Goal: Task Accomplishment & Management: Use online tool/utility

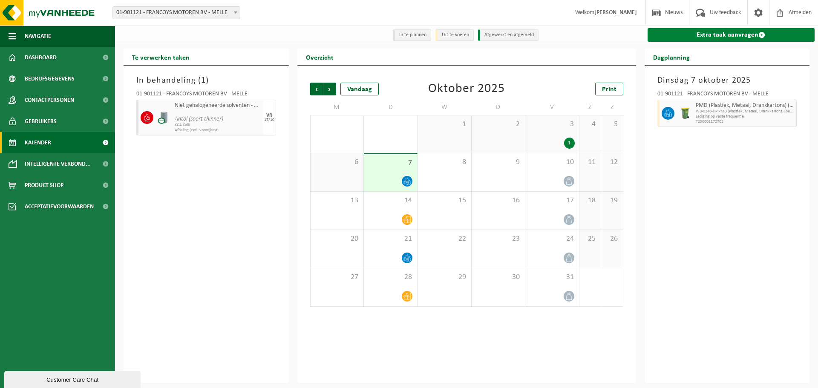
click at [688, 38] on link "Extra taak aanvragen" at bounding box center [731, 35] width 167 height 14
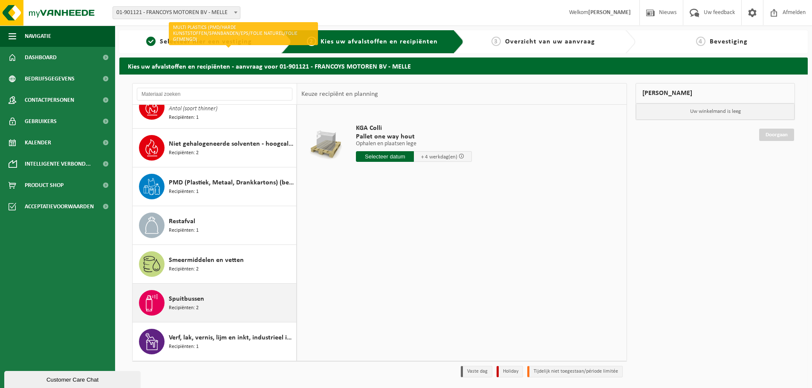
scroll to position [256, 0]
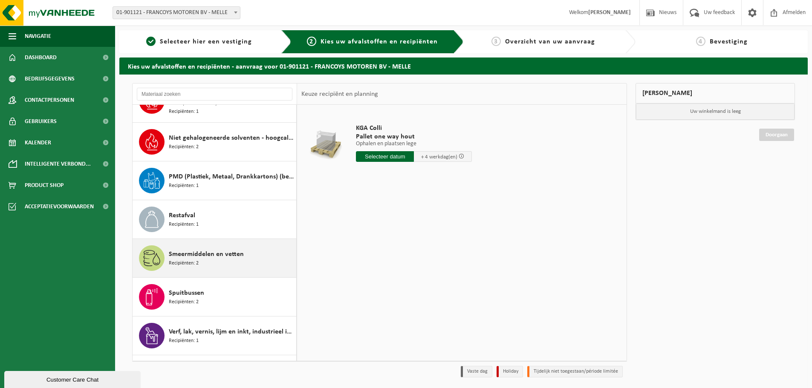
click at [222, 254] on span "Smeermiddelen en vetten" at bounding box center [206, 254] width 75 height 10
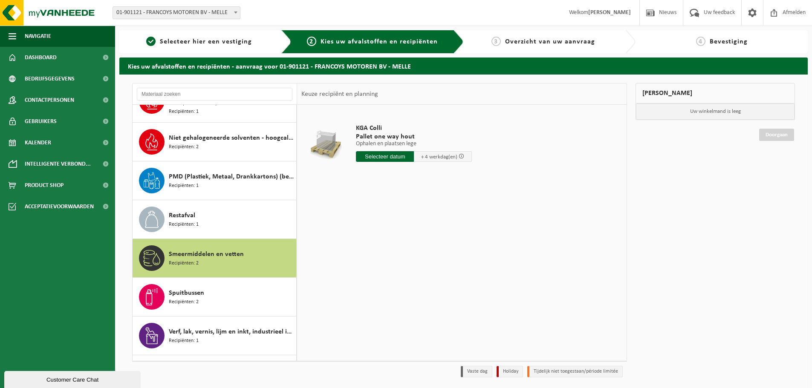
scroll to position [287, 0]
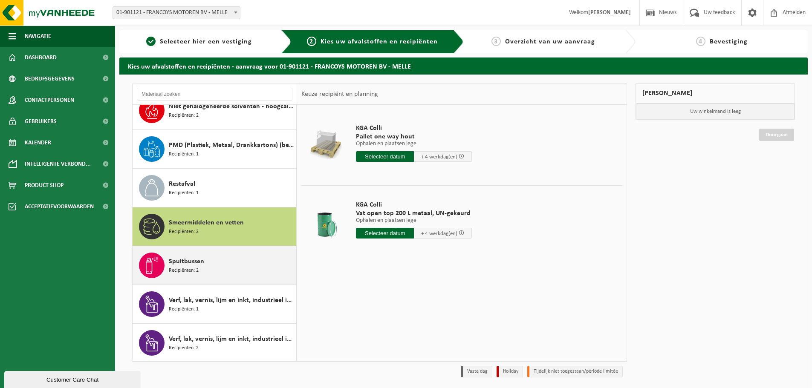
click at [211, 265] on div "Spuitbussen Recipiënten: 2" at bounding box center [231, 266] width 125 height 26
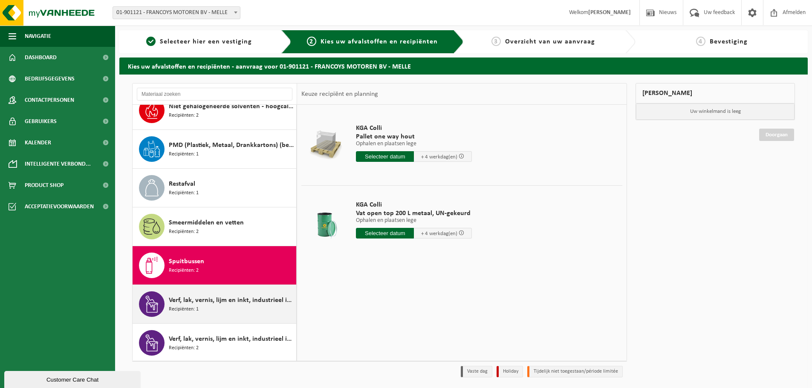
click at [211, 303] on span "Verf, lak, vernis, lijm en inkt, industrieel in 200lt-vat" at bounding box center [231, 300] width 125 height 10
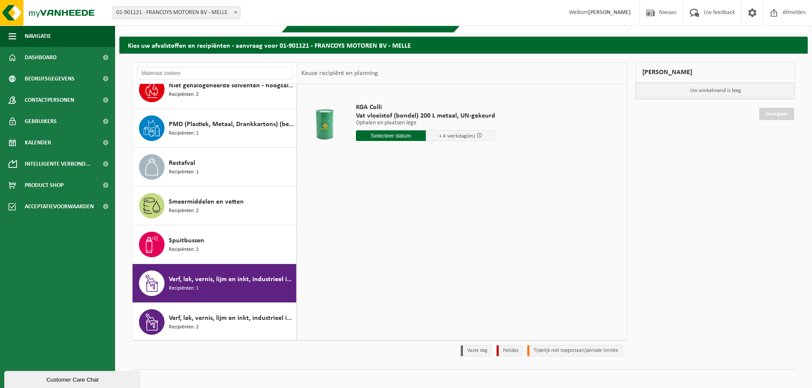
scroll to position [28, 0]
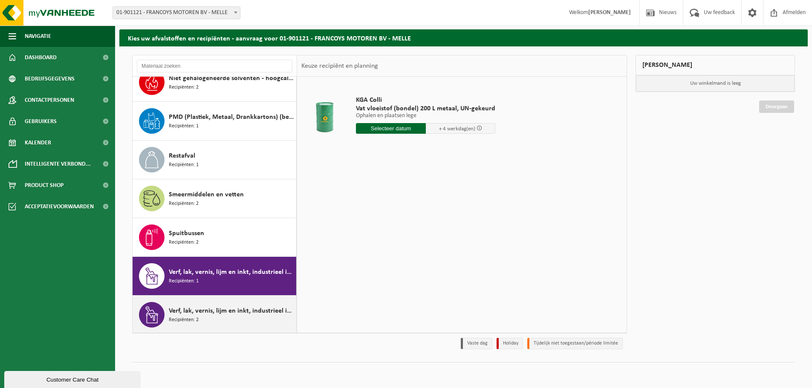
click at [211, 316] on div "Verf, lak, vernis, lijm en inkt, industrieel in kleinverpakking Recipiënten: 2" at bounding box center [231, 315] width 125 height 26
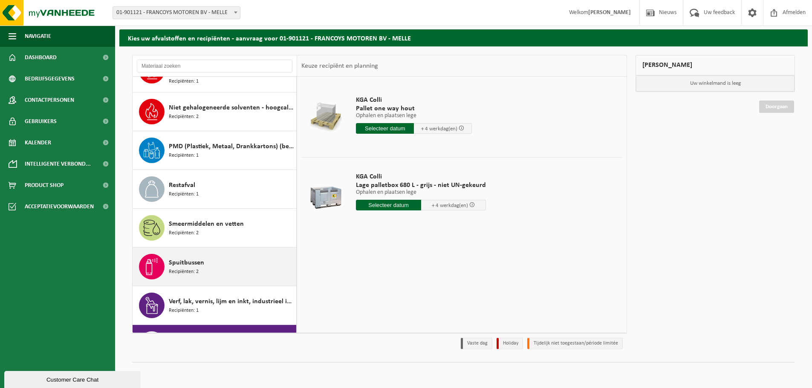
scroll to position [245, 0]
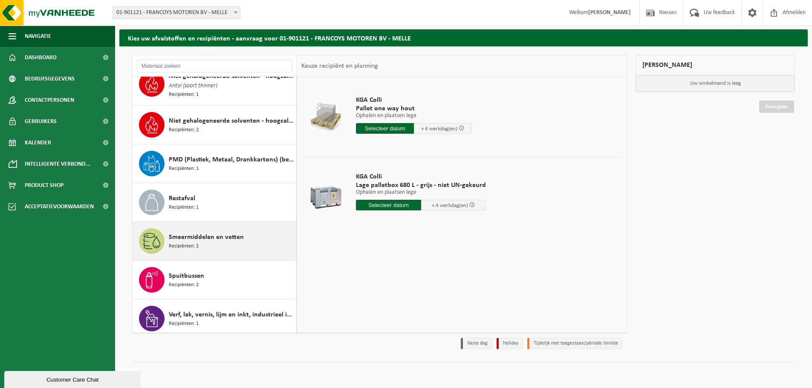
click at [204, 236] on span "Smeermiddelen en vetten" at bounding box center [206, 237] width 75 height 10
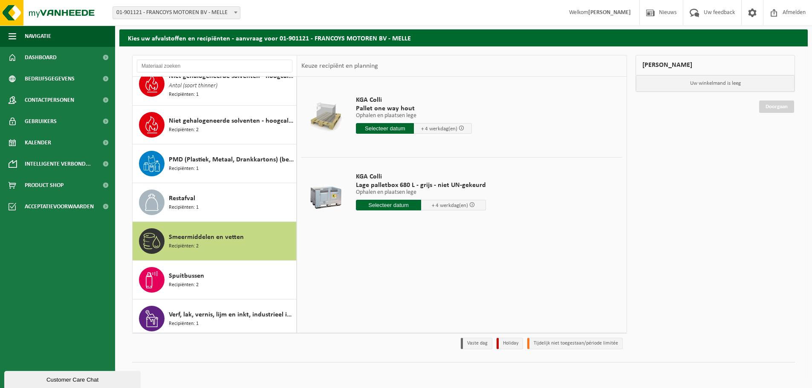
scroll to position [287, 0]
